Goal: Find specific page/section: Find specific page/section

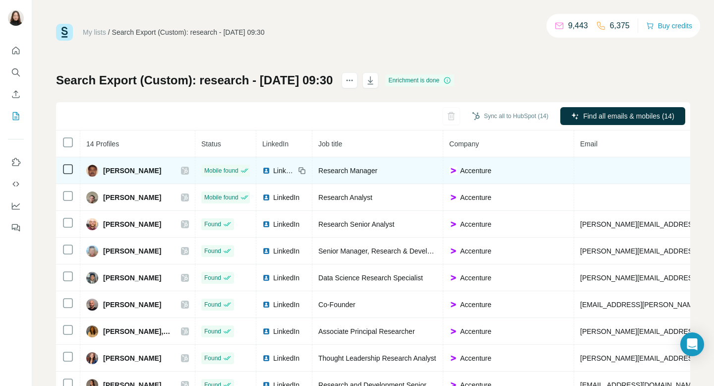
click at [187, 172] on icon at bounding box center [184, 171] width 5 height 6
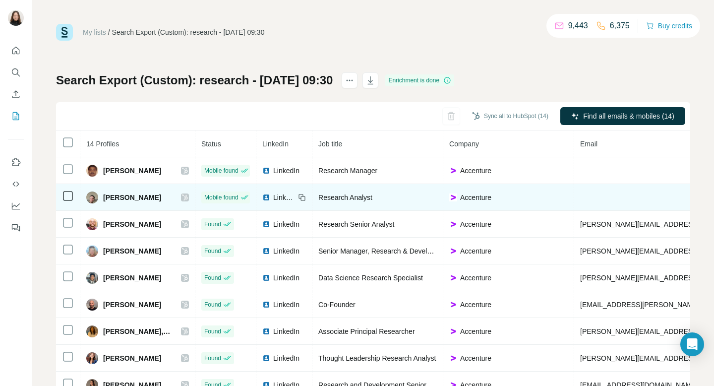
click at [187, 198] on icon at bounding box center [184, 197] width 5 height 6
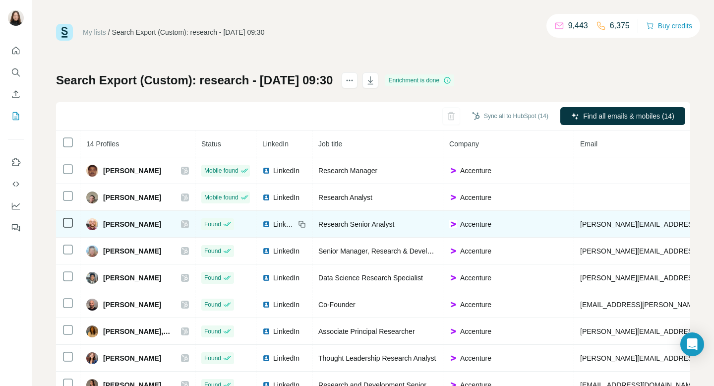
click at [187, 224] on icon at bounding box center [184, 224] width 5 height 6
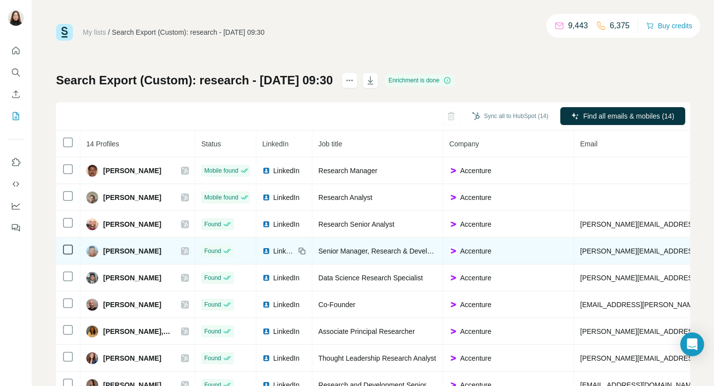
click at [187, 250] on icon at bounding box center [184, 251] width 5 height 6
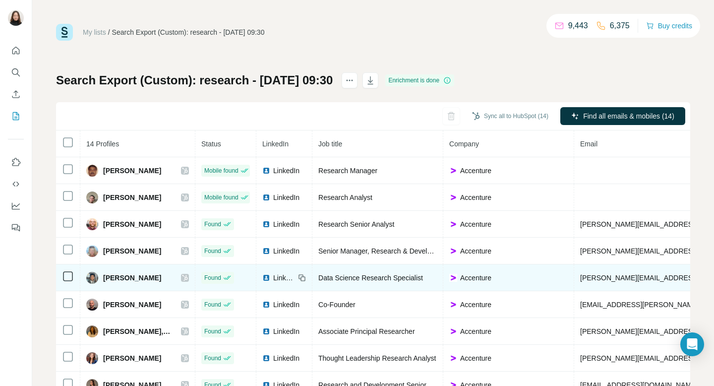
click at [187, 276] on icon at bounding box center [184, 278] width 5 height 6
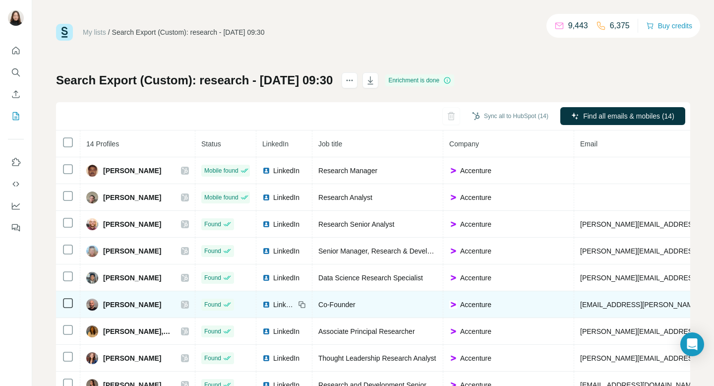
click at [187, 303] on icon at bounding box center [184, 304] width 5 height 6
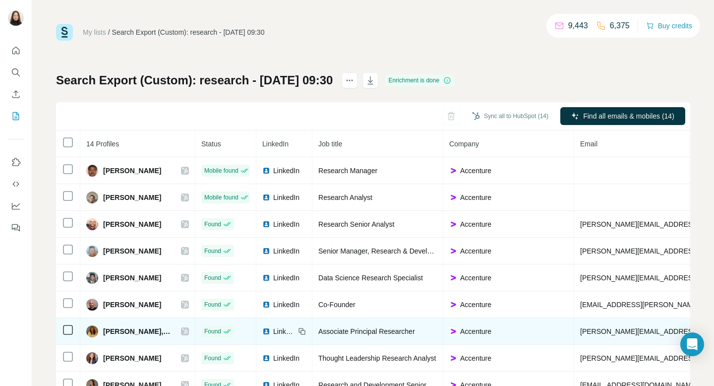
click at [188, 331] on icon at bounding box center [185, 331] width 6 height 8
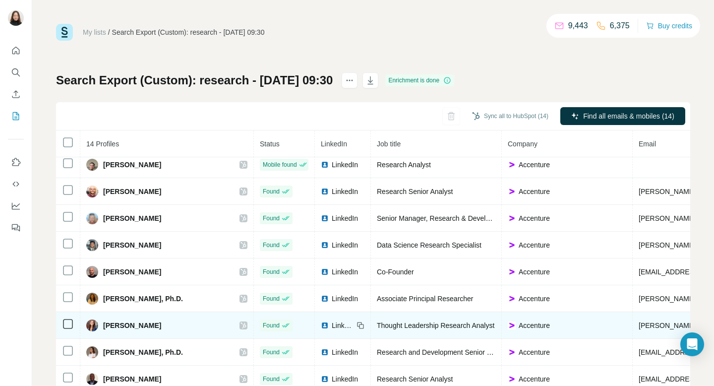
click at [240, 323] on icon at bounding box center [243, 325] width 6 height 8
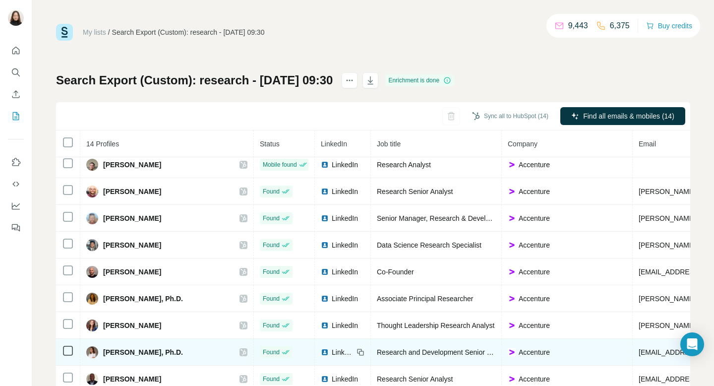
click at [240, 350] on icon at bounding box center [243, 352] width 6 height 8
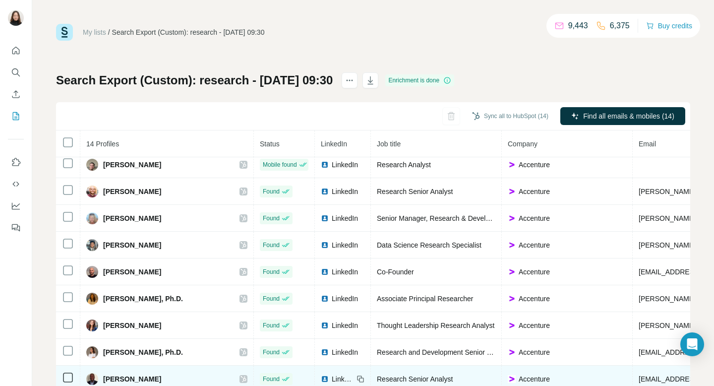
click at [191, 382] on div "Ricardo A. Fullerton" at bounding box center [166, 379] width 161 height 12
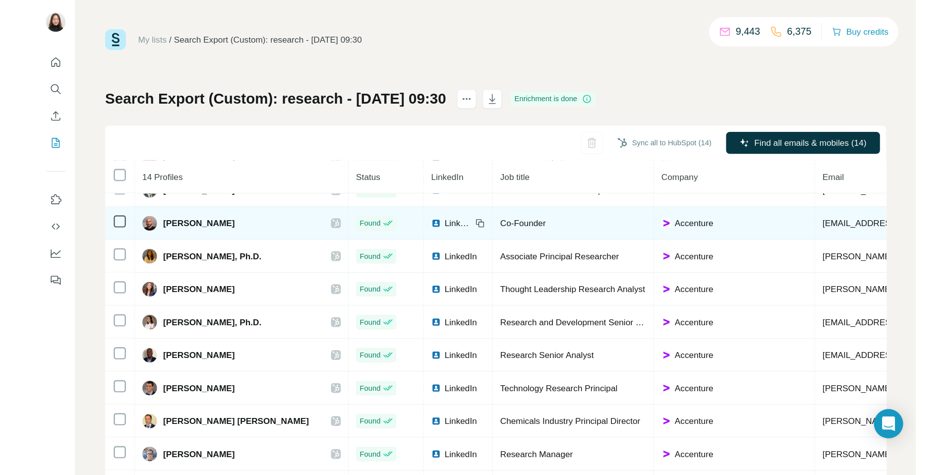
scroll to position [140, 0]
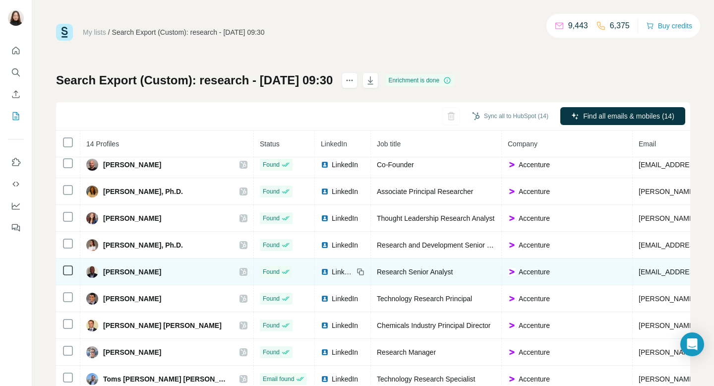
click at [240, 271] on icon at bounding box center [242, 272] width 5 height 6
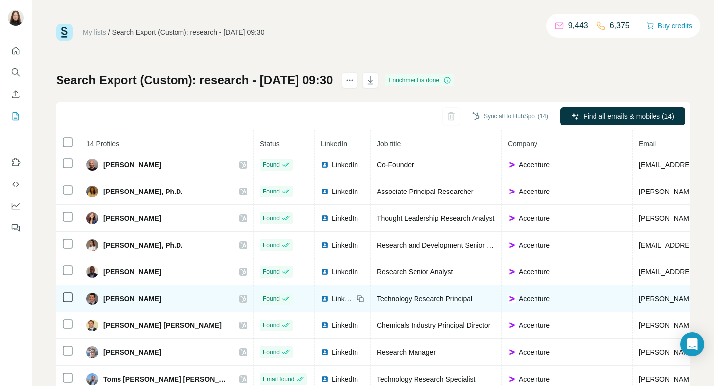
click at [240, 299] on icon at bounding box center [243, 299] width 6 height 8
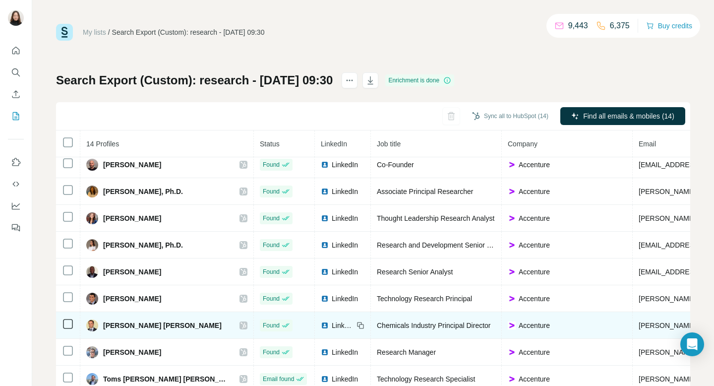
click at [240, 326] on icon at bounding box center [243, 325] width 6 height 8
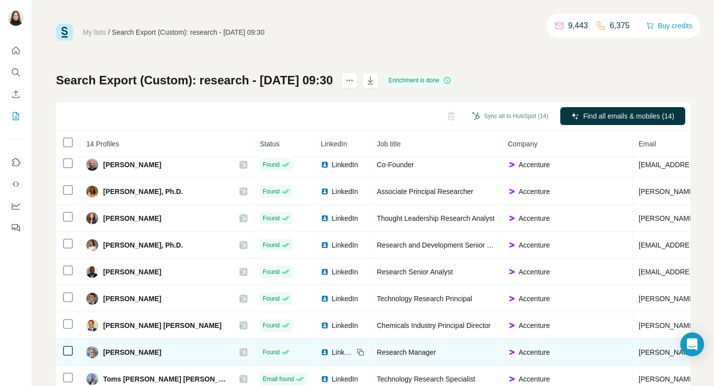
click at [240, 351] on icon at bounding box center [243, 352] width 6 height 8
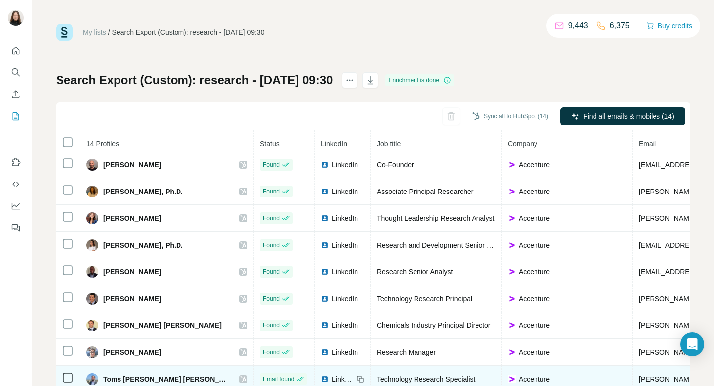
click at [240, 377] on icon at bounding box center [242, 379] width 5 height 6
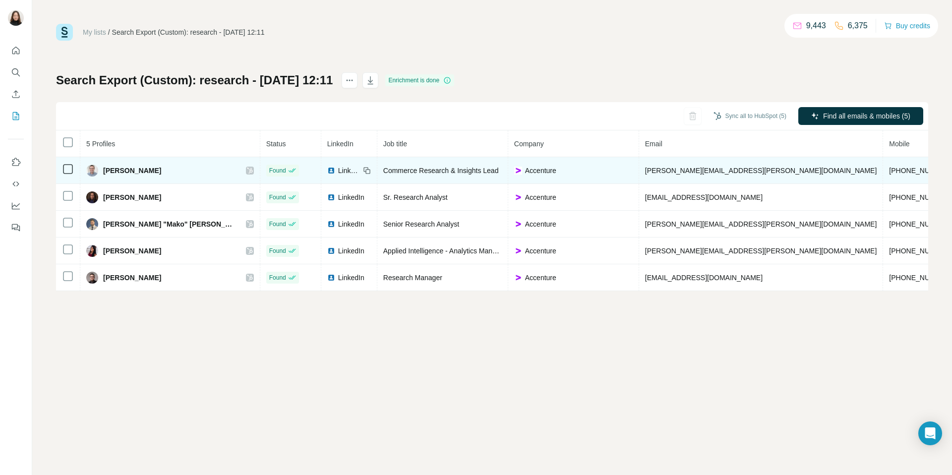
click at [247, 171] on icon at bounding box center [250, 171] width 6 height 8
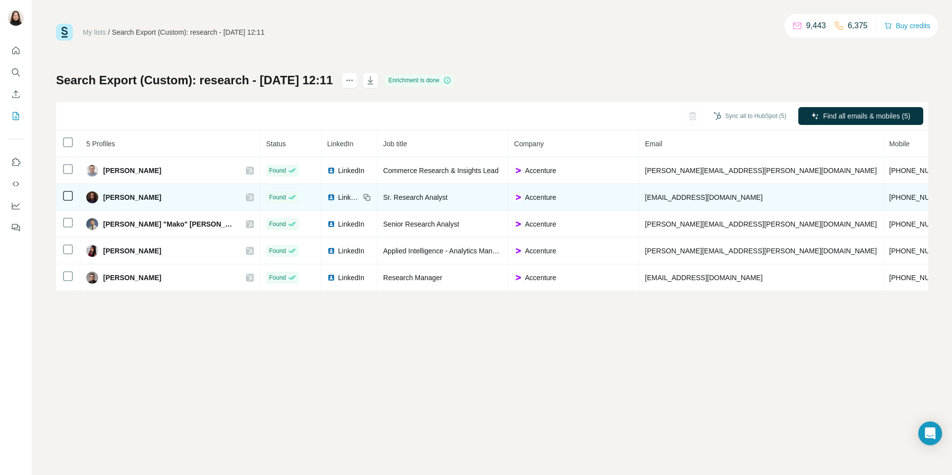
click at [247, 199] on icon at bounding box center [249, 197] width 5 height 6
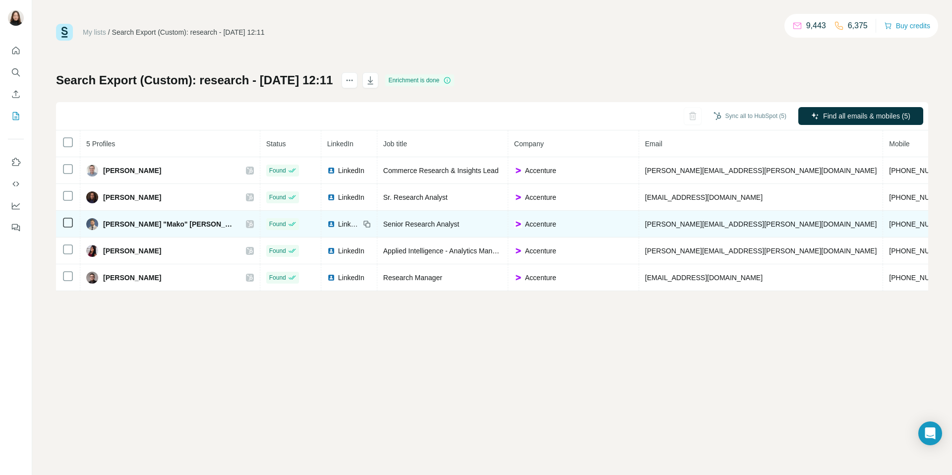
click at [247, 224] on icon at bounding box center [250, 224] width 6 height 8
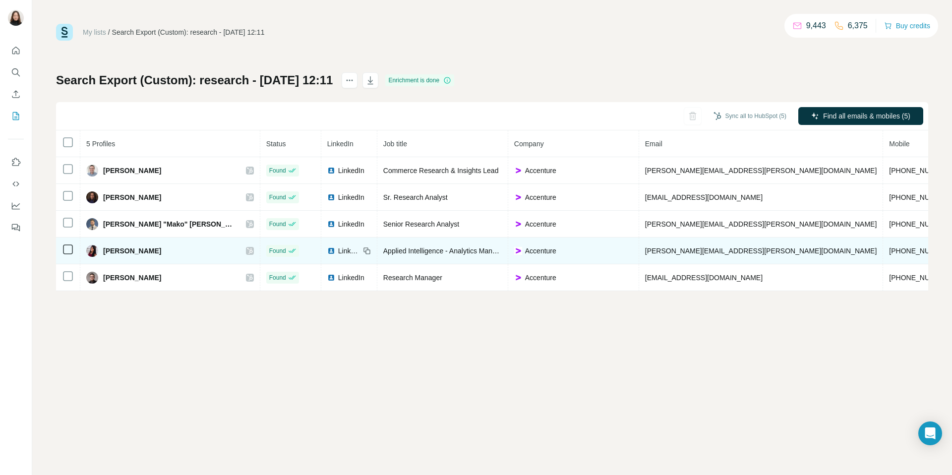
click at [247, 251] on icon at bounding box center [250, 251] width 6 height 8
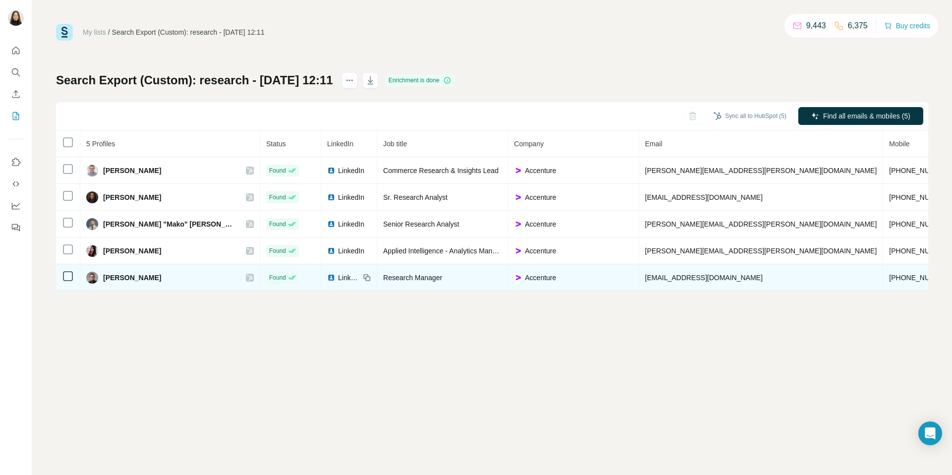
click at [247, 276] on icon at bounding box center [249, 278] width 5 height 6
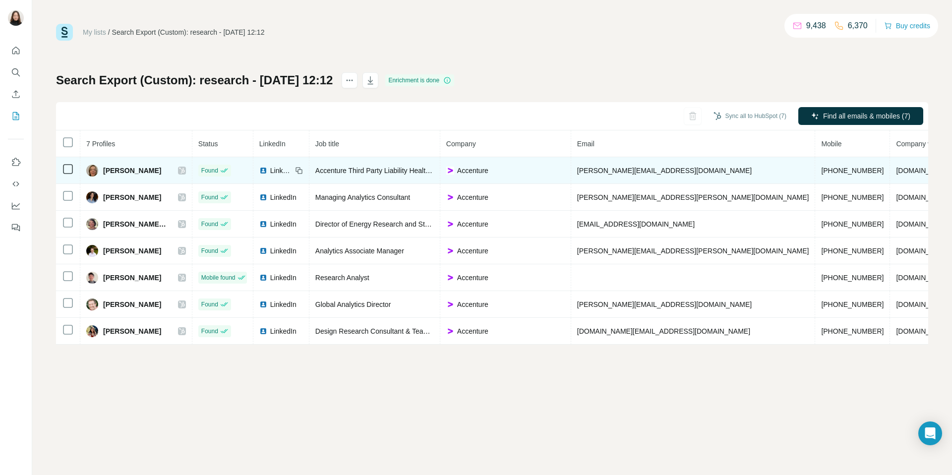
click at [184, 172] on icon at bounding box center [181, 171] width 5 height 6
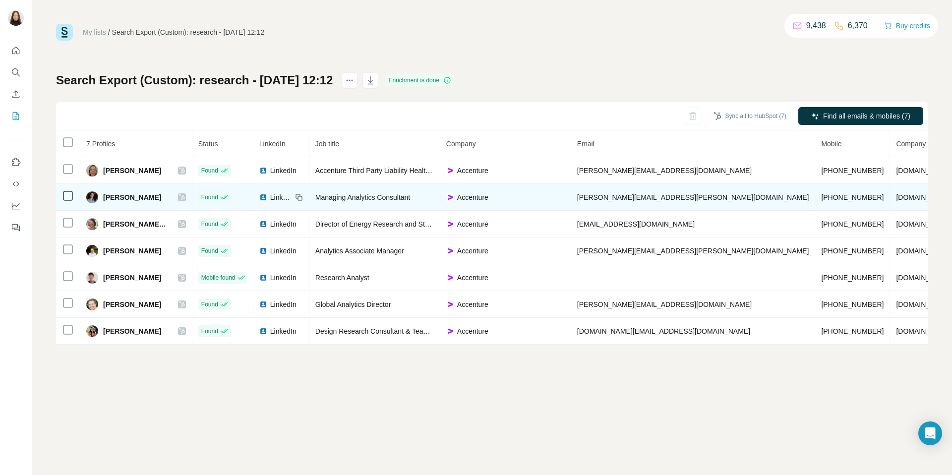
click at [184, 196] on icon at bounding box center [181, 197] width 5 height 6
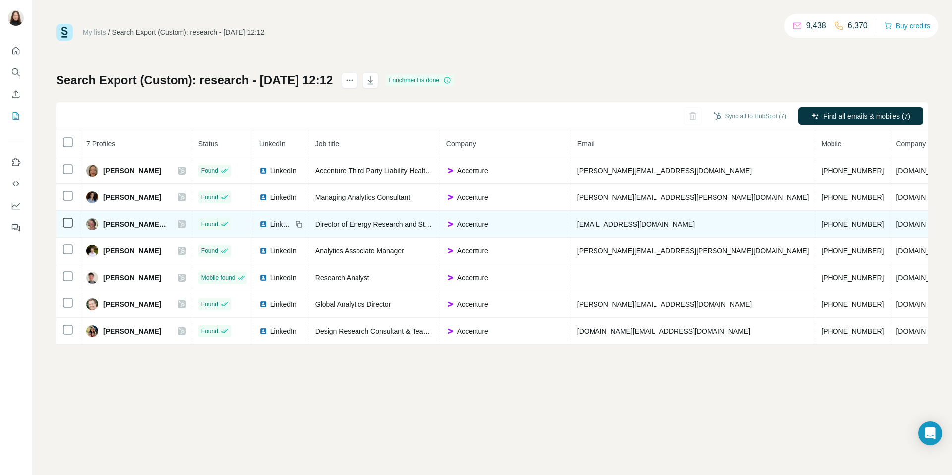
click at [185, 224] on icon at bounding box center [182, 224] width 6 height 8
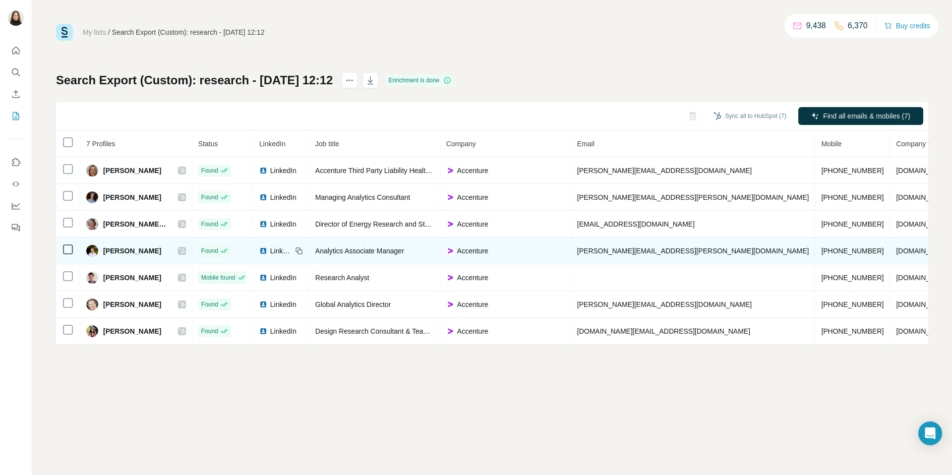
click at [185, 251] on icon at bounding box center [182, 251] width 6 height 8
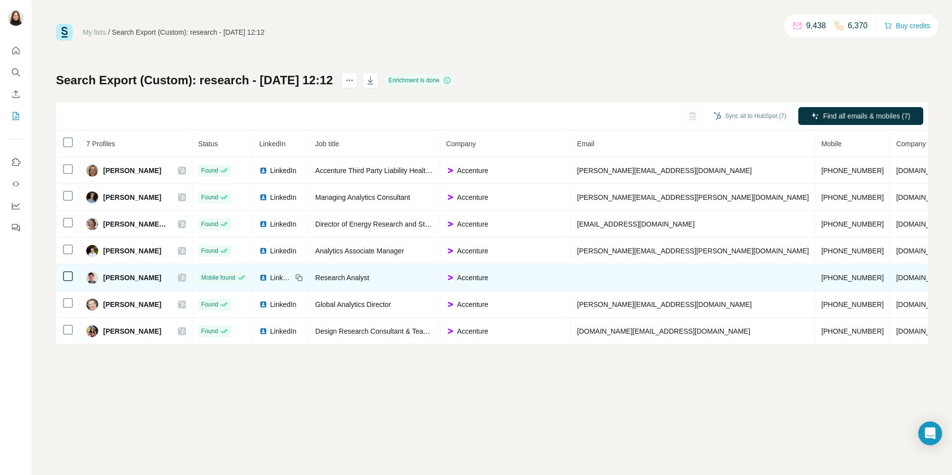
click at [184, 279] on icon at bounding box center [181, 278] width 5 height 6
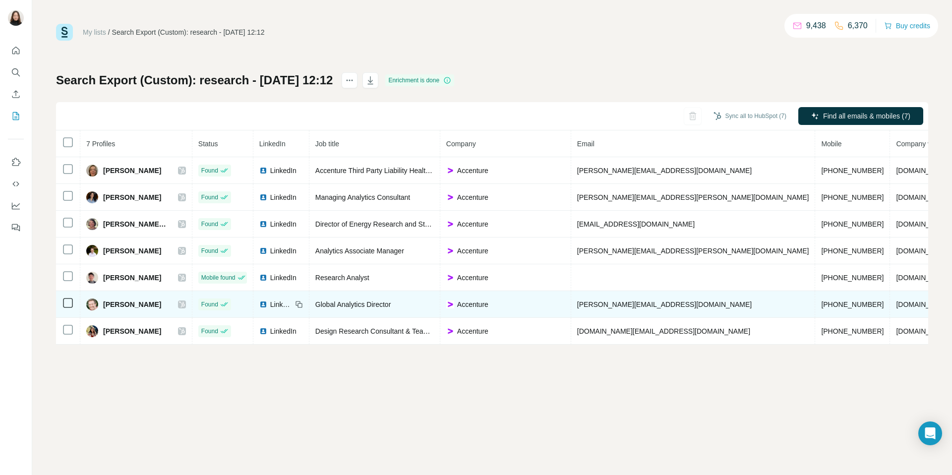
click at [185, 302] on icon at bounding box center [182, 304] width 6 height 8
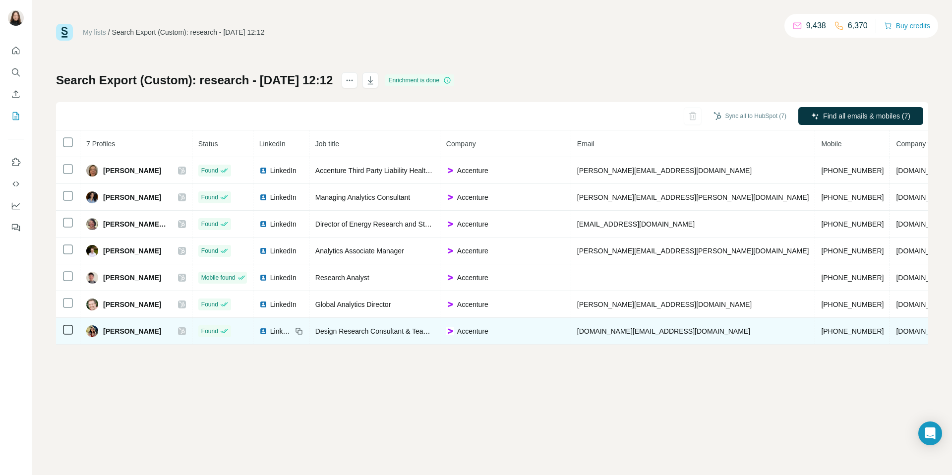
click at [185, 332] on icon at bounding box center [182, 331] width 6 height 8
